Goal: Transaction & Acquisition: Purchase product/service

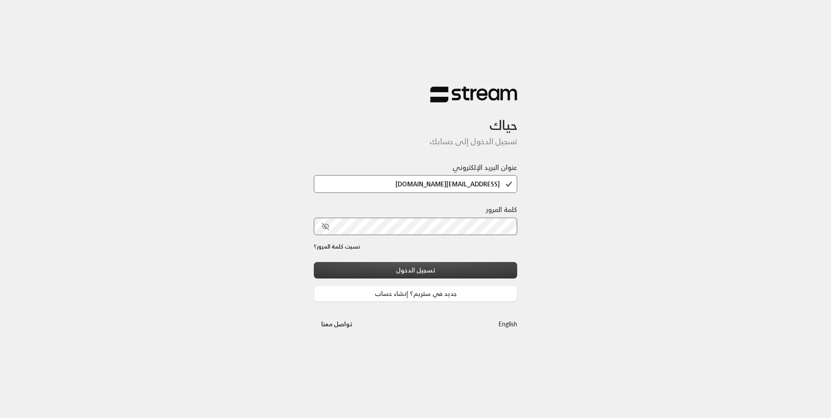
click at [462, 274] on button "تسجيل الدخول" at bounding box center [415, 270] width 203 height 16
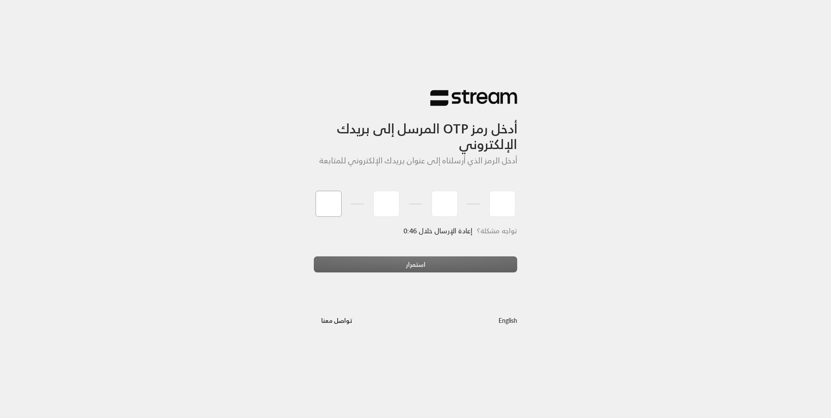
type input "3"
type input "2"
type input "4"
type input "3"
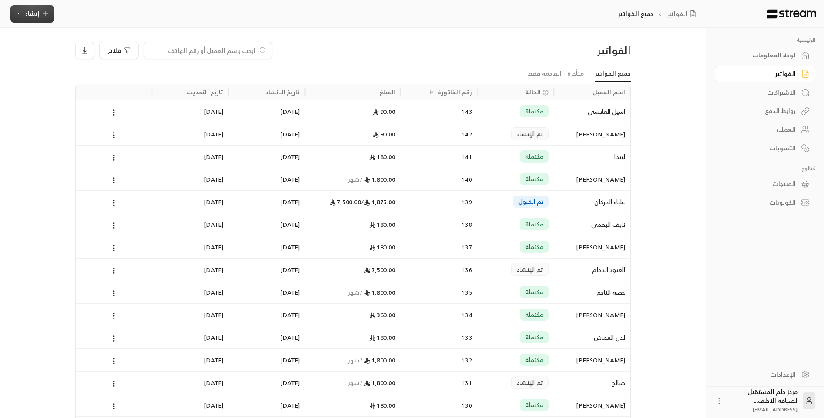
click at [40, 16] on span "إنشاء" at bounding box center [32, 13] width 33 height 11
click at [90, 58] on div "إنشاء فاتورة مرة واحدة بسهولة للمعاملات السريعة." at bounding box center [75, 54] width 110 height 17
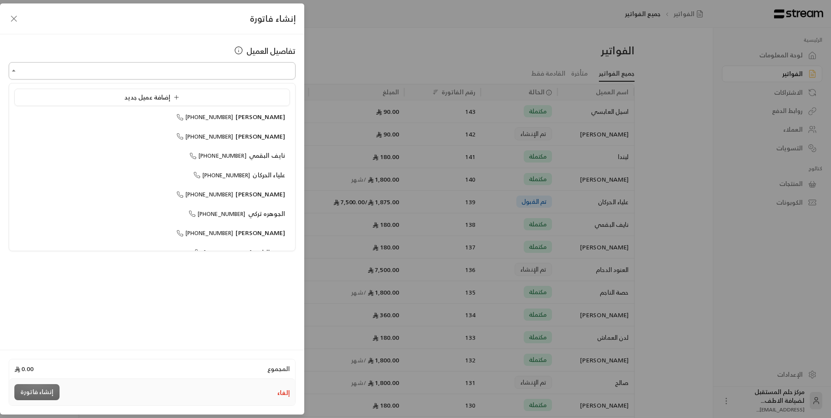
click at [233, 73] on input "اختر العميل" at bounding box center [152, 70] width 287 height 15
click at [241, 92] on li "إضافة عميل جديد" at bounding box center [152, 97] width 276 height 17
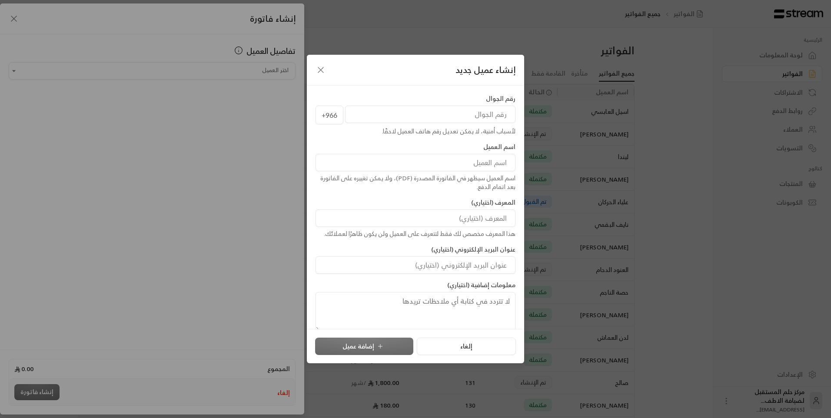
click at [374, 113] on input "tel" at bounding box center [430, 114] width 170 height 17
type input "555208031"
click at [391, 174] on div "اسم العميل سيظهر في الفاتورة المصدرة (PDF)، ولا يمكن تغييره على الفاتورة بعد ات…" at bounding box center [416, 182] width 200 height 17
click at [394, 166] on input at bounding box center [416, 162] width 200 height 17
type input "[PERSON_NAME]"
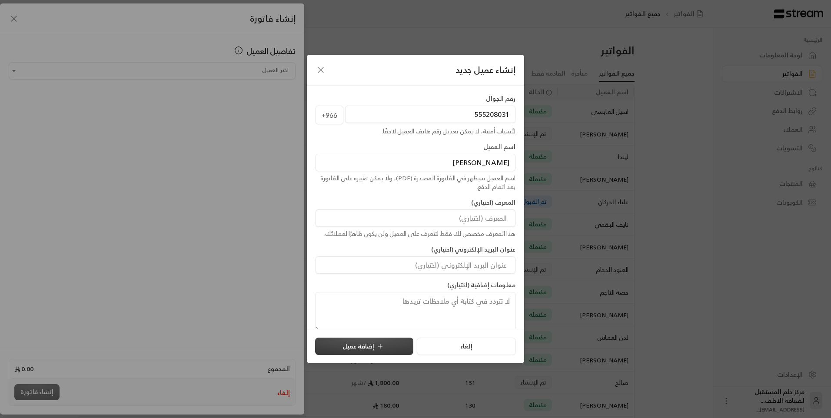
click at [379, 339] on button "إضافة عميل" at bounding box center [364, 346] width 98 height 17
type input "**********"
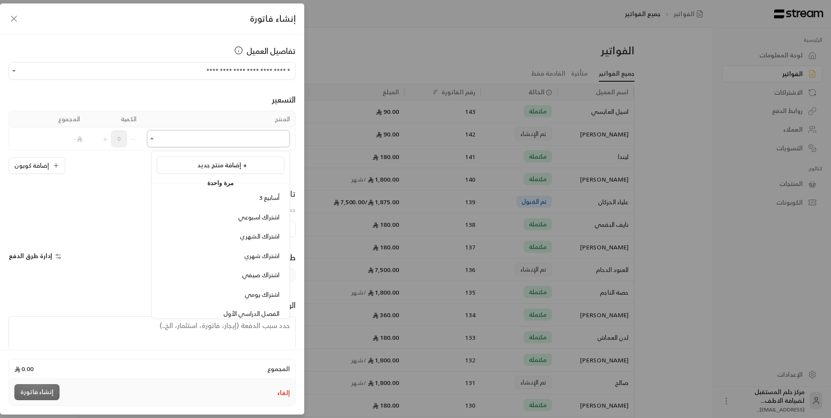
click at [224, 143] on input "اختر العميل" at bounding box center [218, 138] width 143 height 15
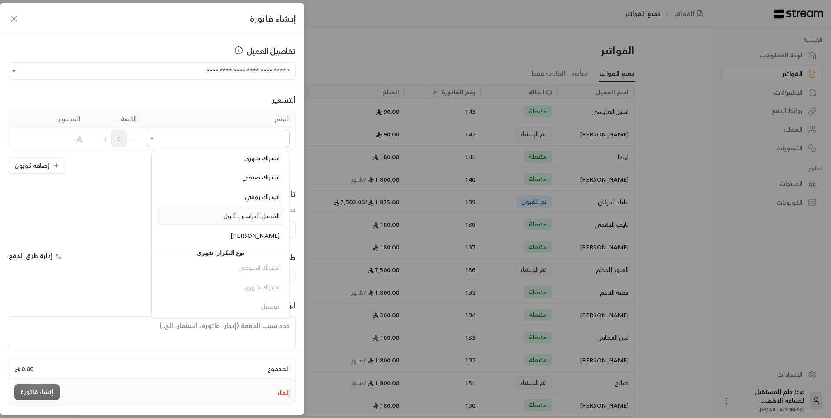
click at [239, 221] on span "الفصل الدراسي الأول" at bounding box center [251, 215] width 56 height 11
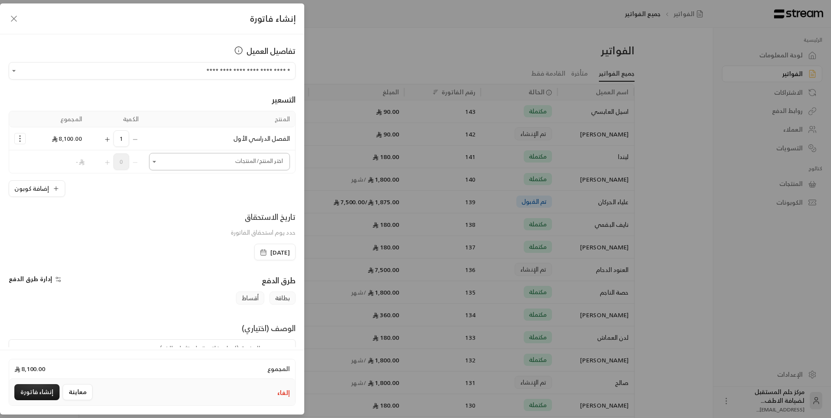
click at [243, 169] on input "اختر العميل" at bounding box center [219, 161] width 141 height 15
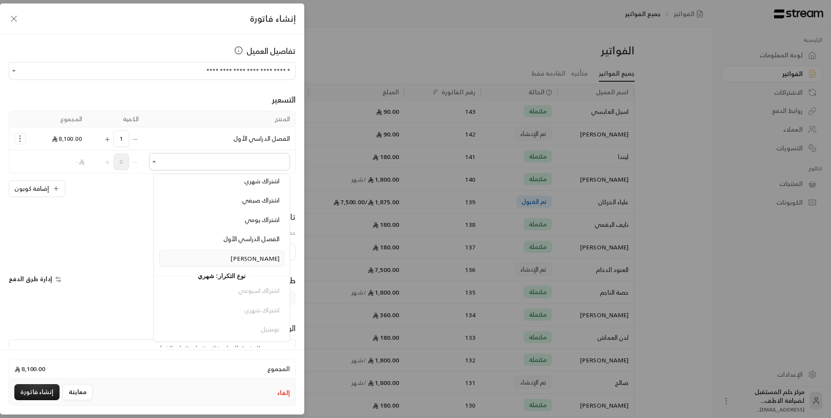
click at [262, 261] on span "[PERSON_NAME]" at bounding box center [254, 258] width 49 height 11
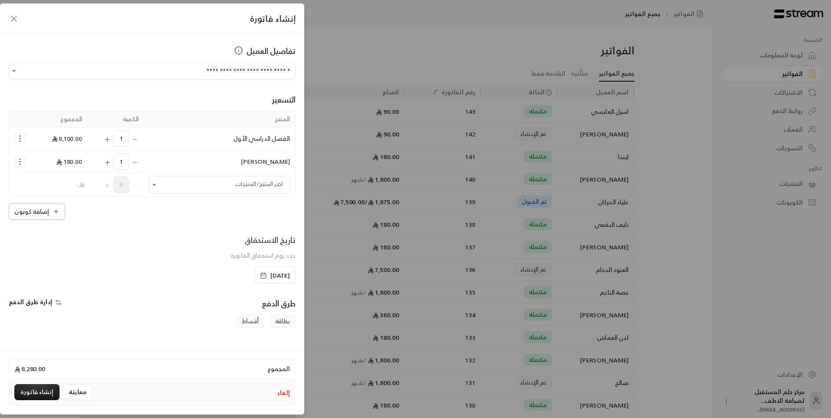
click at [22, 204] on button "إضافة كوبون" at bounding box center [37, 211] width 56 height 17
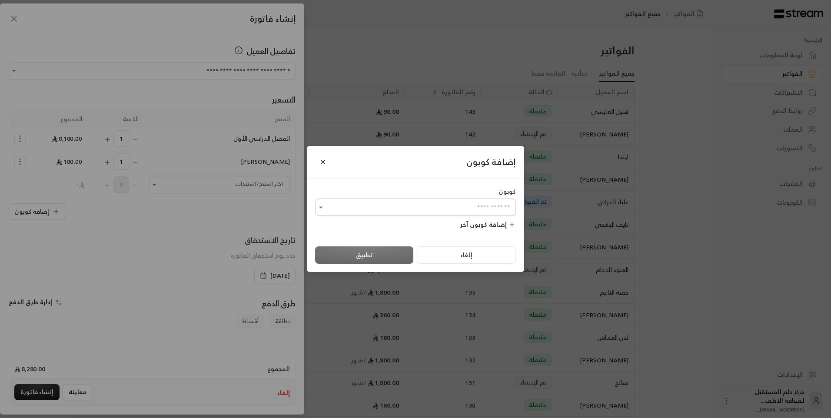
click at [398, 212] on input "اختر العميل" at bounding box center [416, 207] width 200 height 15
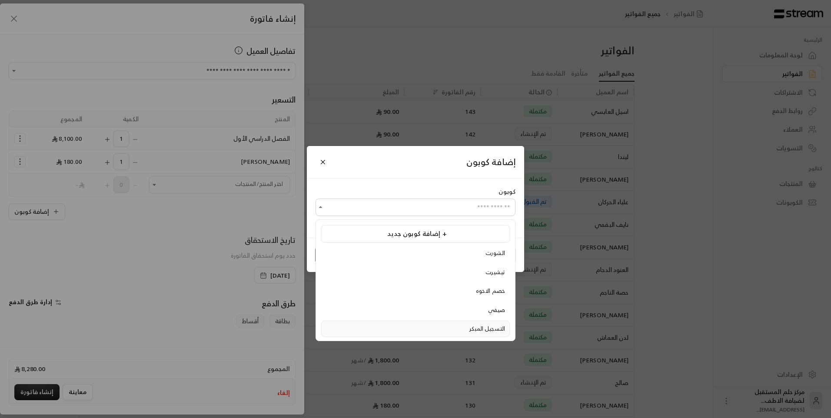
click at [404, 327] on div "التسجيل المبكر" at bounding box center [415, 329] width 179 height 9
type input "**********"
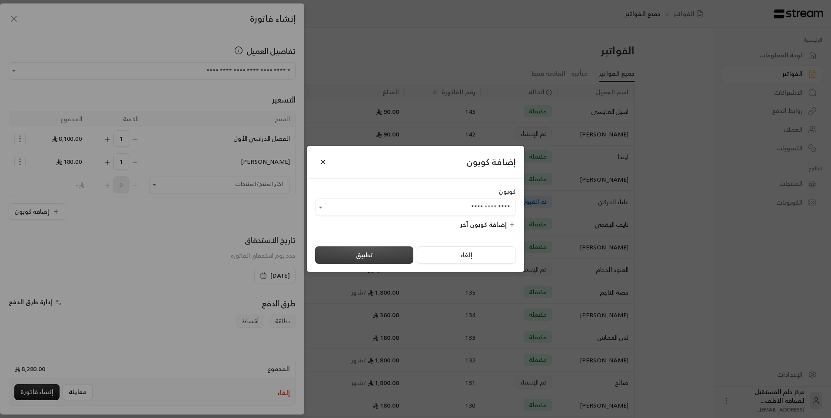
click at [322, 253] on button "تطبيق" at bounding box center [364, 254] width 98 height 17
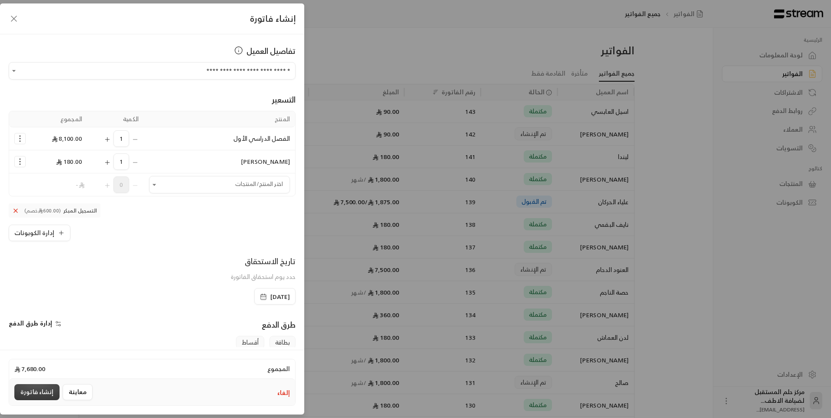
click at [40, 387] on button "إنشاء فاتورة" at bounding box center [36, 392] width 45 height 16
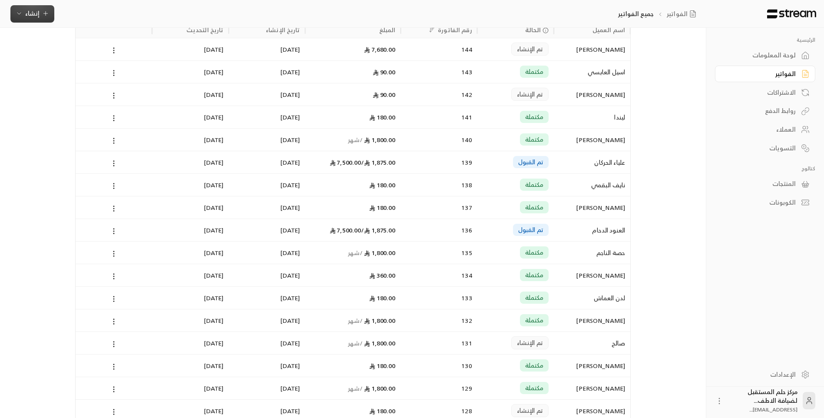
scroll to position [0, 0]
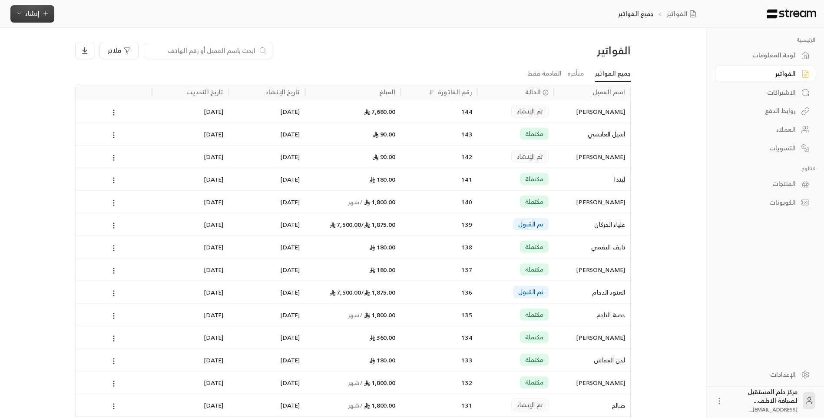
click at [23, 9] on span "إنشاء" at bounding box center [32, 13] width 33 height 11
click at [71, 53] on div "إنشاء فاتورة مرة واحدة بسهولة للمعاملات السريعة." at bounding box center [75, 54] width 110 height 17
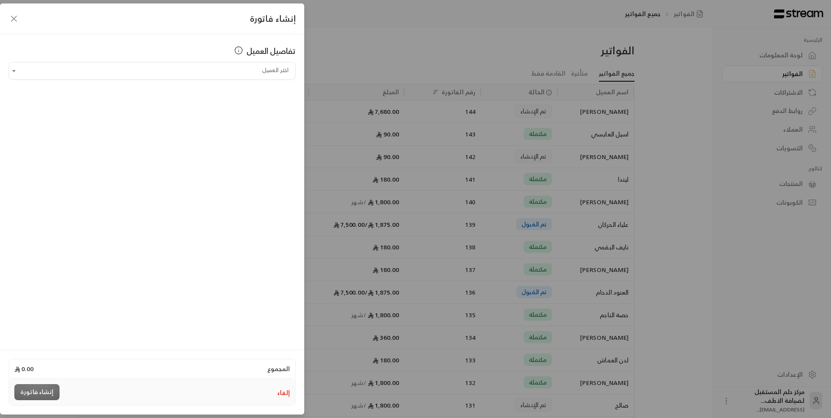
click at [10, 20] on icon "button" at bounding box center [14, 18] width 10 height 10
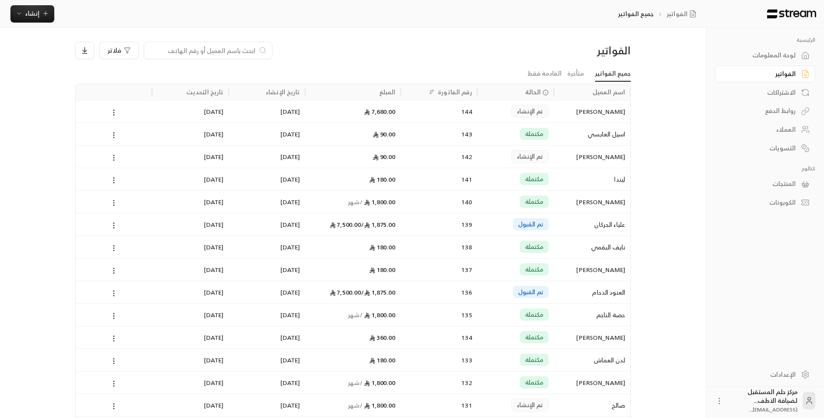
click at [468, 66] on ul "جميع الفواتير متأخرة القادمة فقط" at bounding box center [353, 73] width 556 height 15
click at [35, 19] on button "إنشاء" at bounding box center [32, 13] width 44 height 17
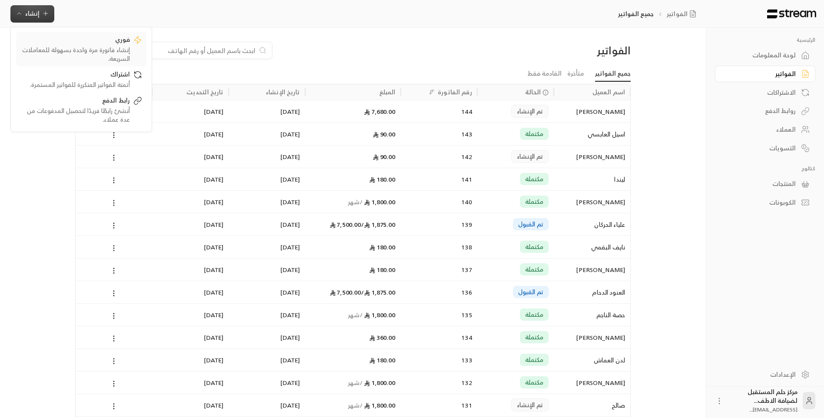
click at [47, 47] on div "إنشاء فاتورة مرة واحدة بسهولة للمعاملات السريعة." at bounding box center [75, 54] width 110 height 17
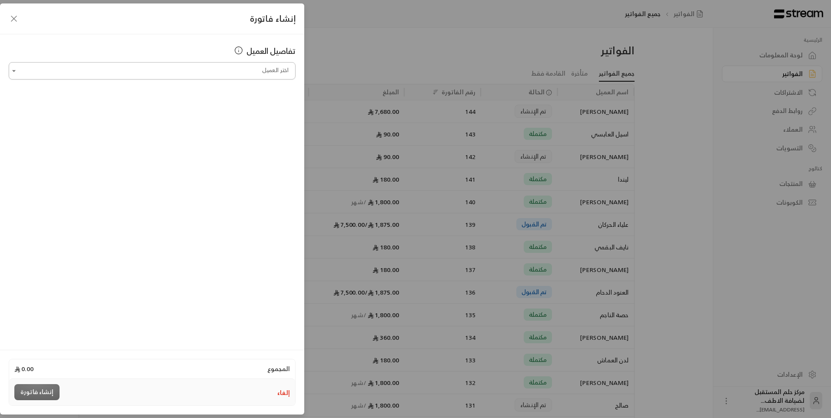
click at [54, 71] on input "اختر العميل" at bounding box center [152, 70] width 287 height 15
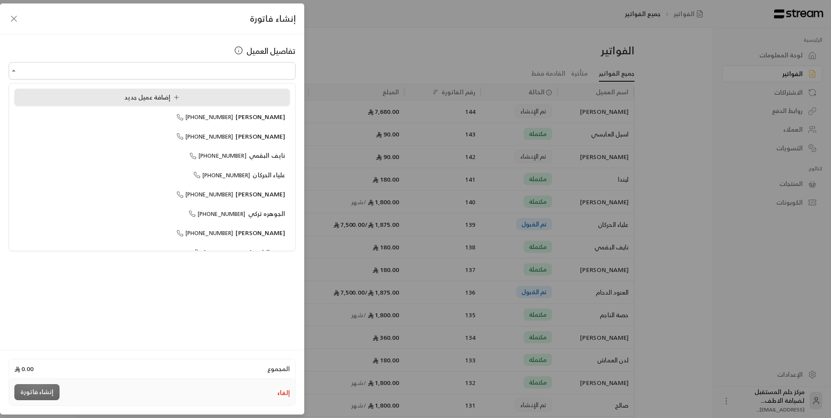
click at [79, 96] on div "إضافة عميل جديد" at bounding box center [152, 97] width 266 height 9
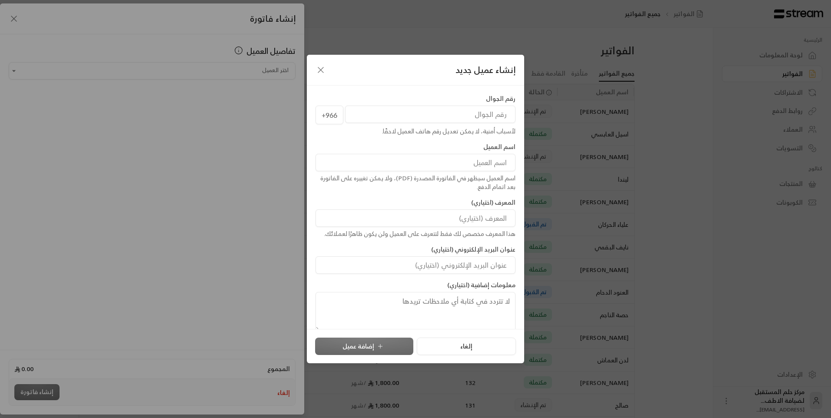
drag, startPoint x: 470, startPoint y: 111, endPoint x: 473, endPoint y: 118, distance: 7.8
click at [470, 111] on input "tel" at bounding box center [430, 114] width 170 height 17
type input "553306874"
click at [470, 156] on input at bounding box center [416, 162] width 200 height 17
type input "الجوهره"
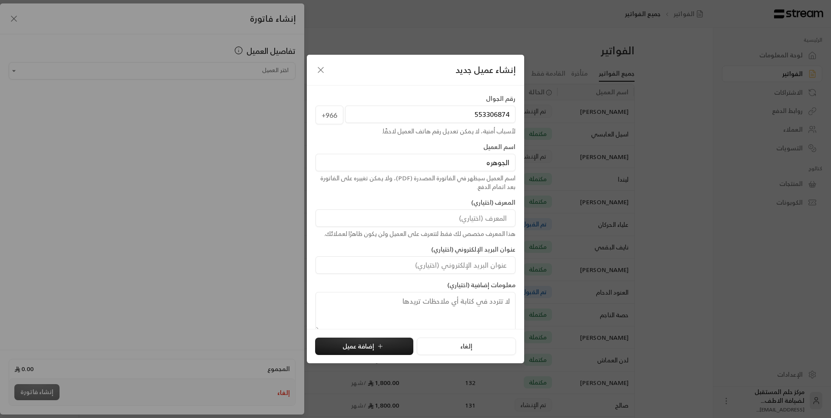
click at [320, 66] on icon "button" at bounding box center [321, 70] width 10 height 10
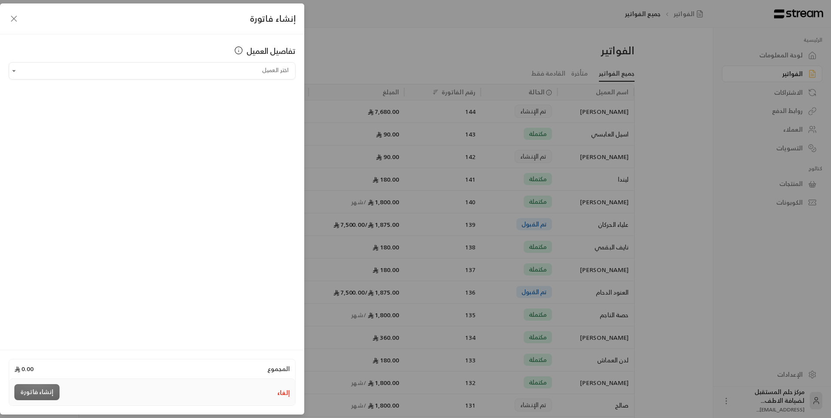
click at [18, 19] on icon "button" at bounding box center [14, 18] width 10 height 10
